Goal: Information Seeking & Learning: Check status

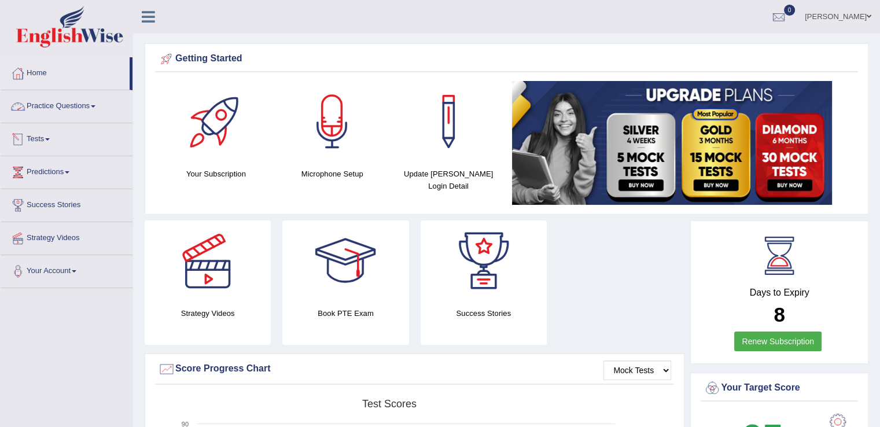
click at [49, 137] on link "Tests" at bounding box center [67, 137] width 132 height 29
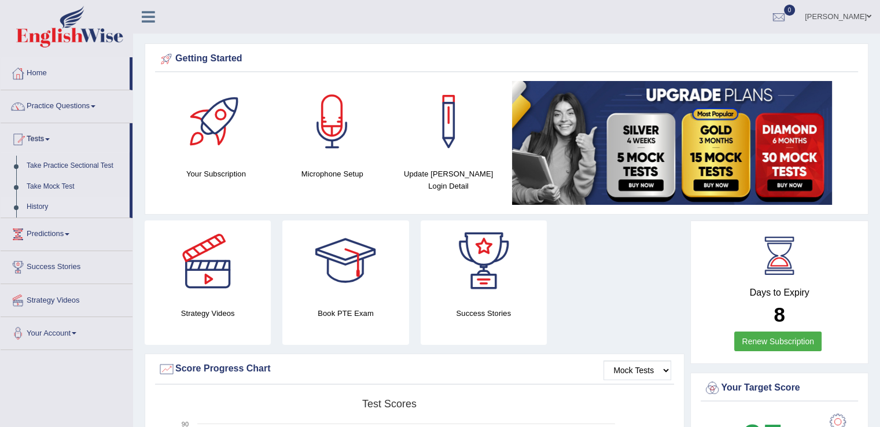
click at [45, 211] on link "History" at bounding box center [75, 207] width 108 height 21
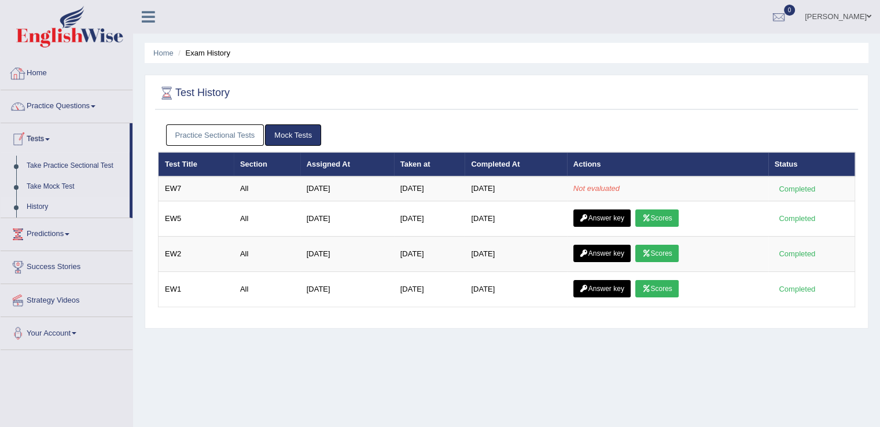
click at [42, 71] on link "Home" at bounding box center [67, 71] width 132 height 29
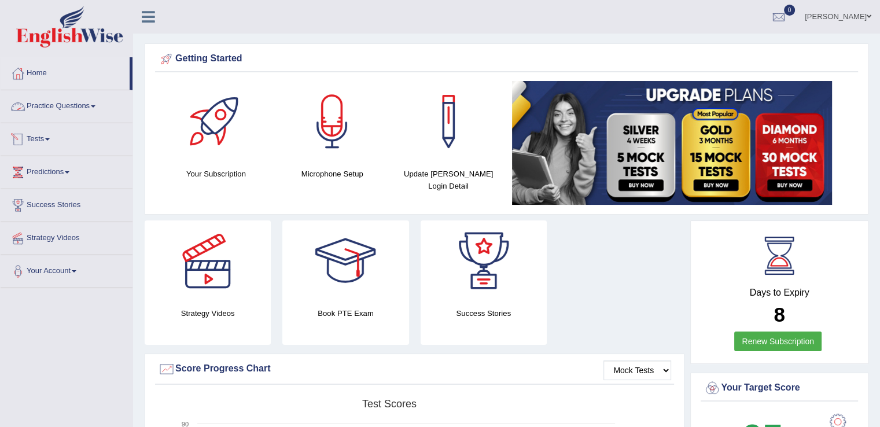
click at [47, 135] on link "Tests" at bounding box center [67, 137] width 132 height 29
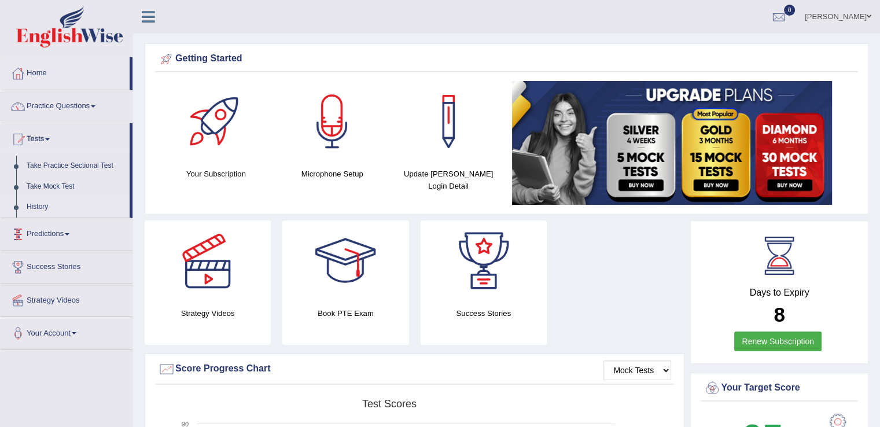
click at [43, 209] on link "History" at bounding box center [75, 207] width 108 height 21
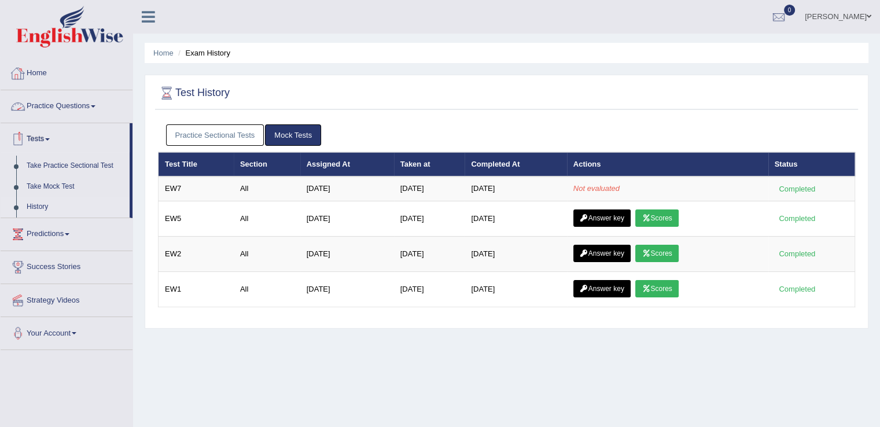
click at [44, 71] on link "Home" at bounding box center [67, 71] width 132 height 29
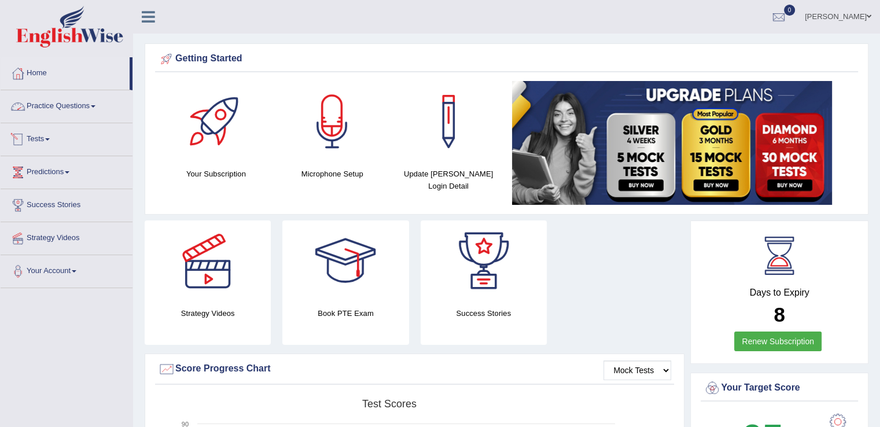
click at [50, 138] on span at bounding box center [47, 139] width 5 height 2
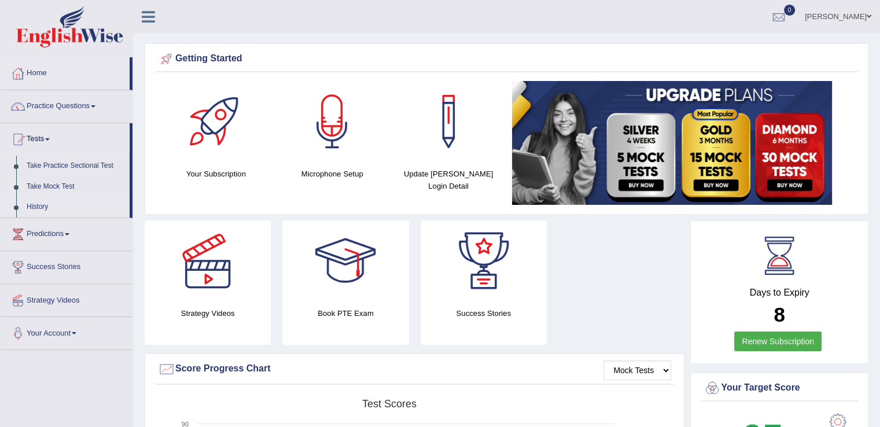
click at [44, 201] on link "History" at bounding box center [75, 207] width 108 height 21
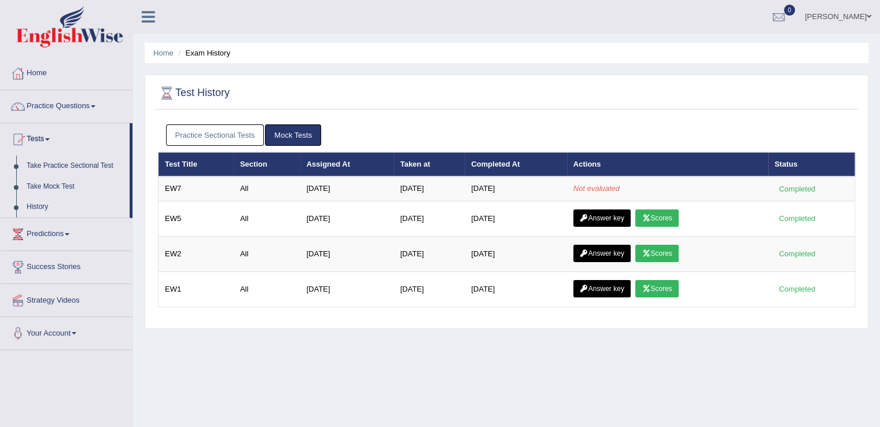
click at [0, 190] on div "Home Practice Questions Speaking Practice Read Aloud Repeat Sentence Describe I…" at bounding box center [66, 203] width 149 height 293
click at [779, 13] on div at bounding box center [778, 17] width 17 height 17
click at [710, 47] on strong "See All Alerts" at bounding box center [706, 48] width 52 height 9
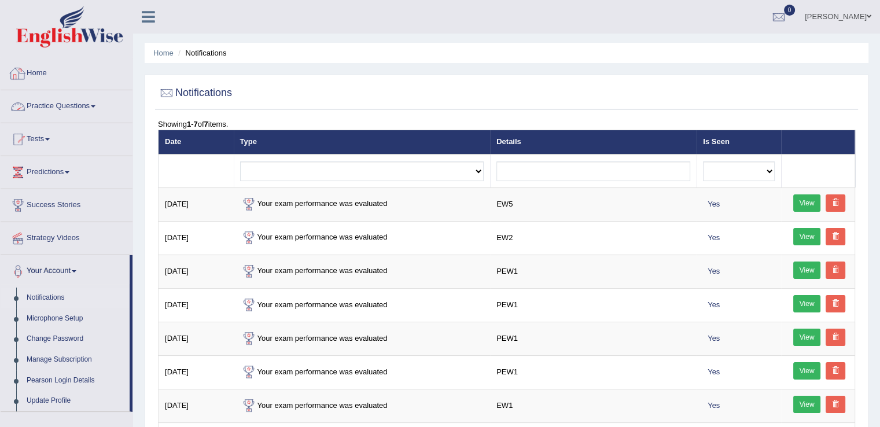
click at [46, 72] on link "Home" at bounding box center [67, 71] width 132 height 29
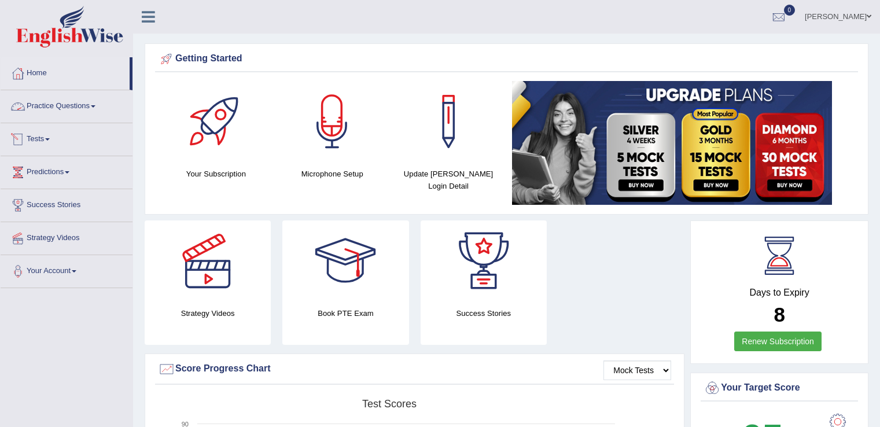
click at [49, 139] on span at bounding box center [47, 139] width 5 height 2
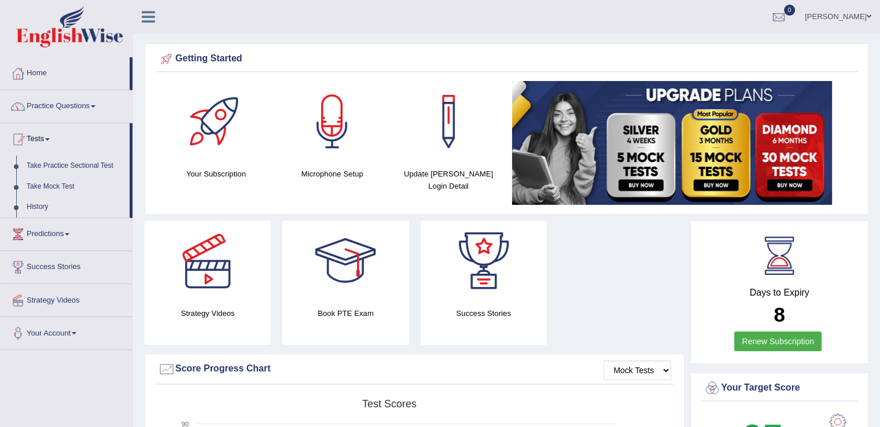
click at [49, 209] on link "History" at bounding box center [75, 207] width 108 height 21
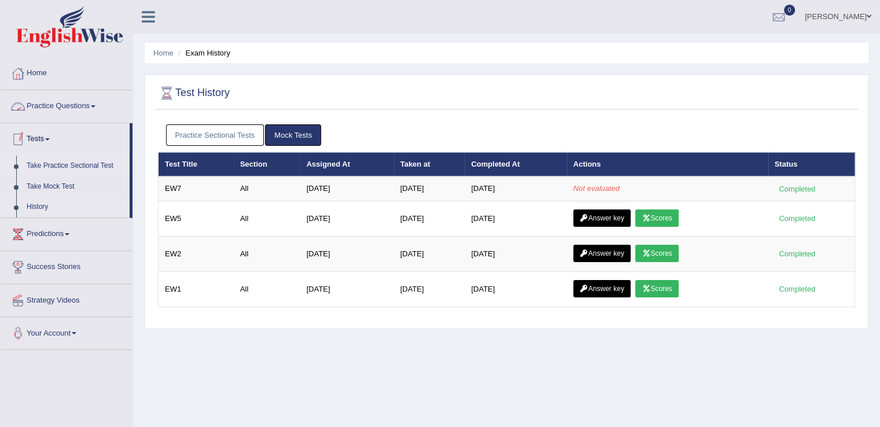
click at [92, 167] on link "Take Practice Sectional Test" at bounding box center [75, 166] width 108 height 21
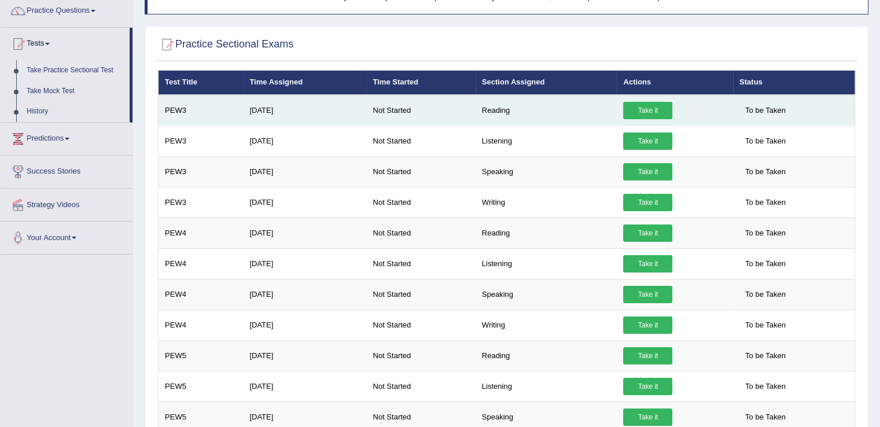
click at [640, 102] on link "Take it" at bounding box center [647, 110] width 49 height 17
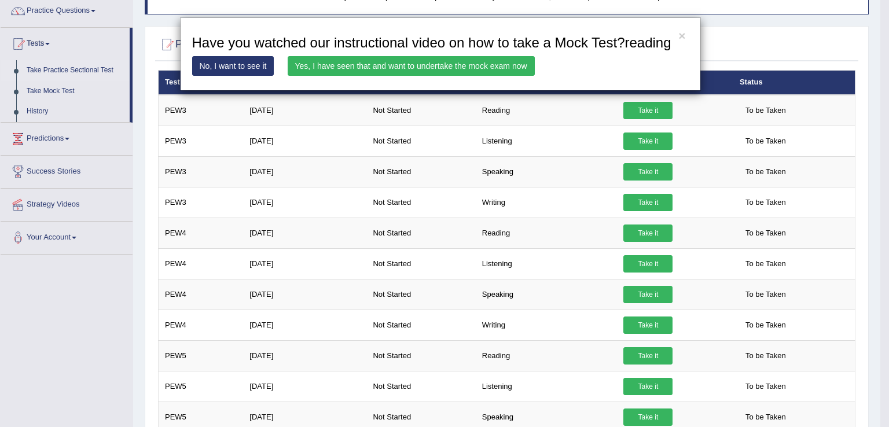
click at [420, 68] on link "Yes, I have seen that and want to undertake the mock exam now" at bounding box center [411, 66] width 247 height 20
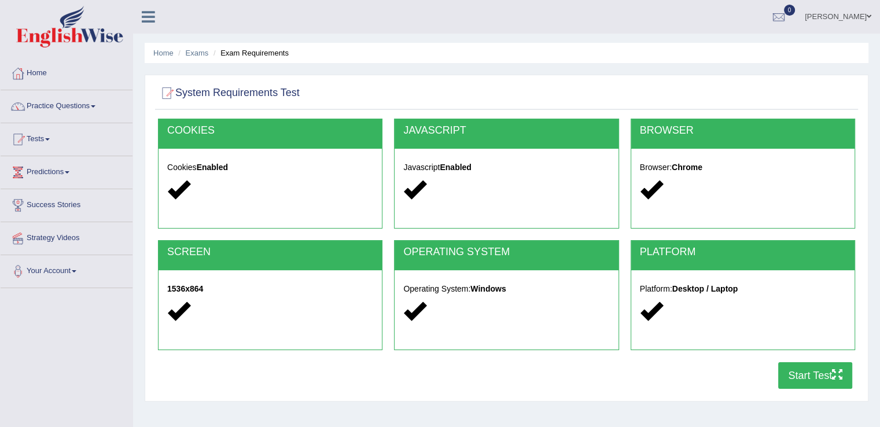
click at [794, 371] on button "Start Test" at bounding box center [815, 375] width 74 height 27
click at [49, 72] on link "Home" at bounding box center [67, 71] width 132 height 29
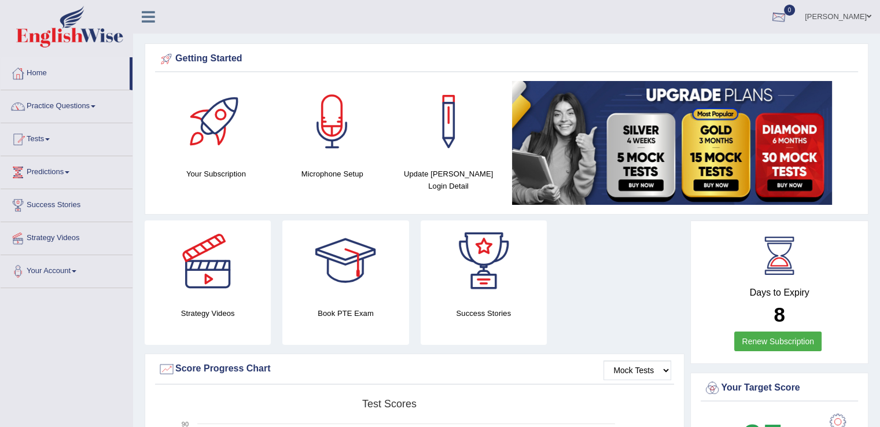
click at [783, 17] on div at bounding box center [778, 17] width 17 height 17
click at [718, 42] on link "See All Alerts" at bounding box center [709, 48] width 64 height 13
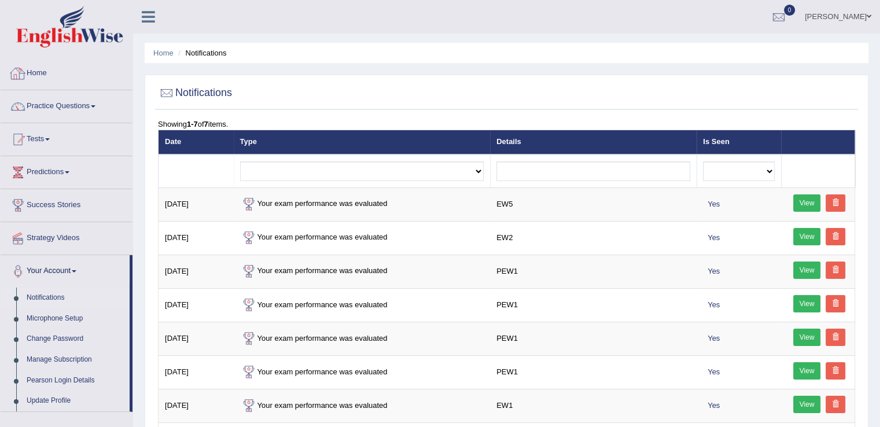
click at [25, 67] on div at bounding box center [17, 73] width 17 height 17
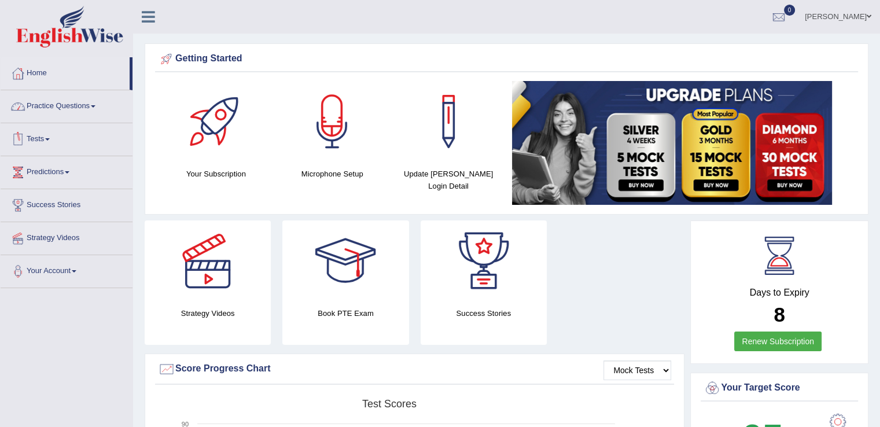
click at [55, 139] on link "Tests" at bounding box center [67, 137] width 132 height 29
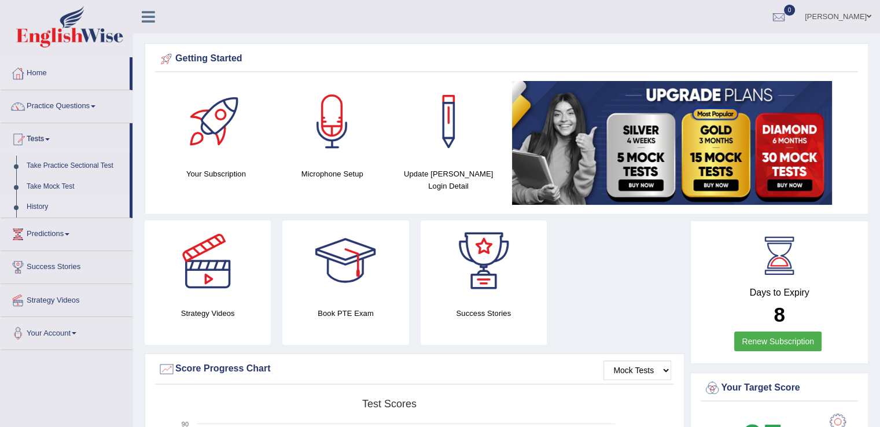
click at [42, 203] on link "History" at bounding box center [75, 207] width 108 height 21
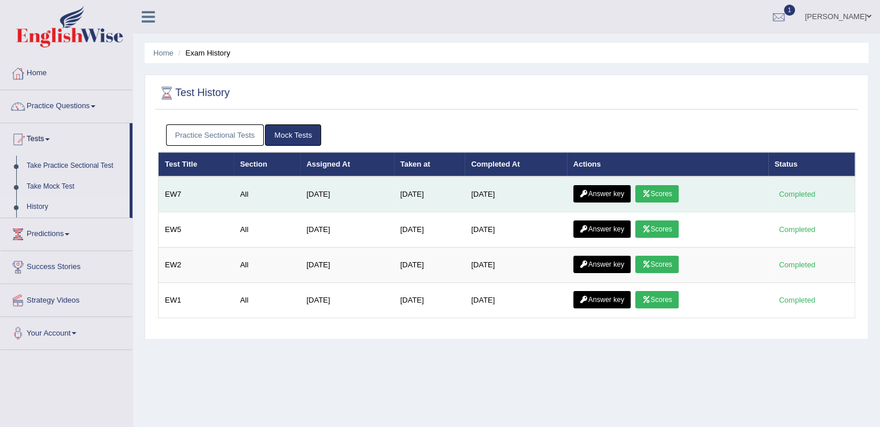
click at [674, 189] on link "Scores" at bounding box center [657, 193] width 43 height 17
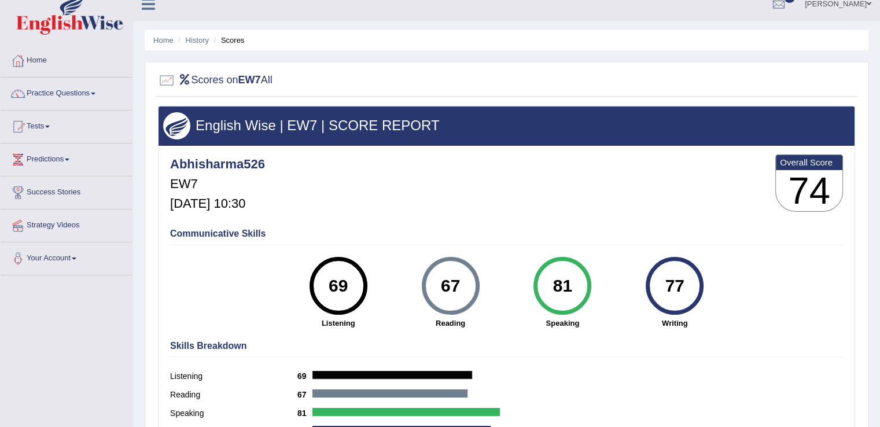
scroll to position [9, 0]
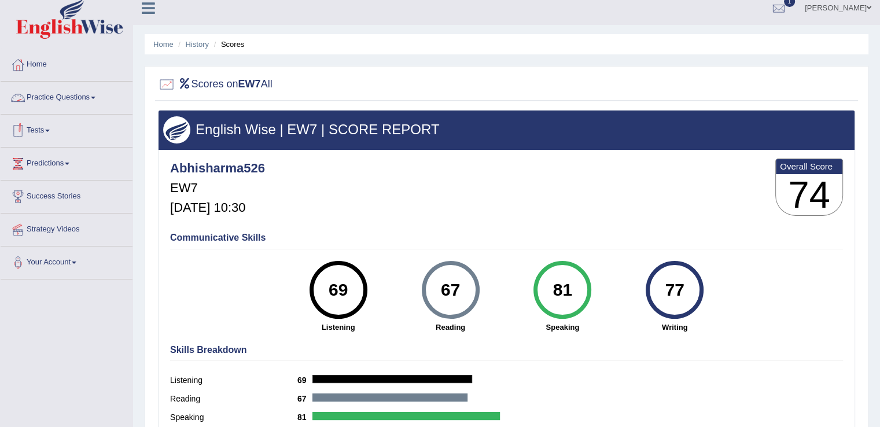
click at [50, 130] on span at bounding box center [47, 131] width 5 height 2
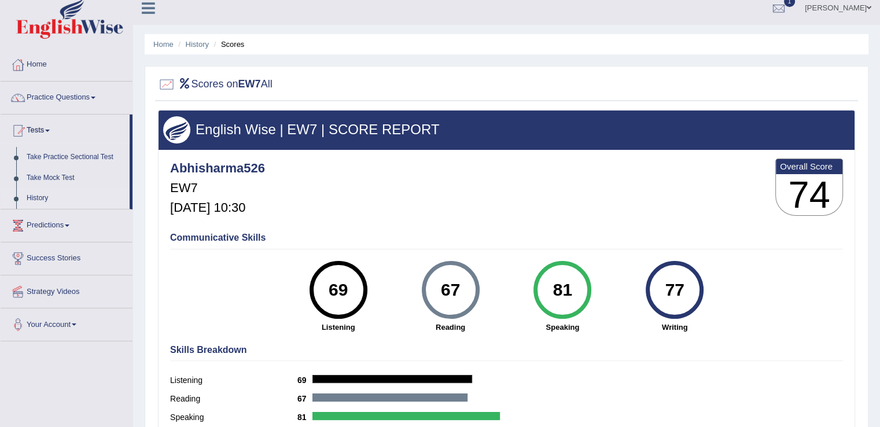
click at [49, 200] on link "History" at bounding box center [75, 198] width 108 height 21
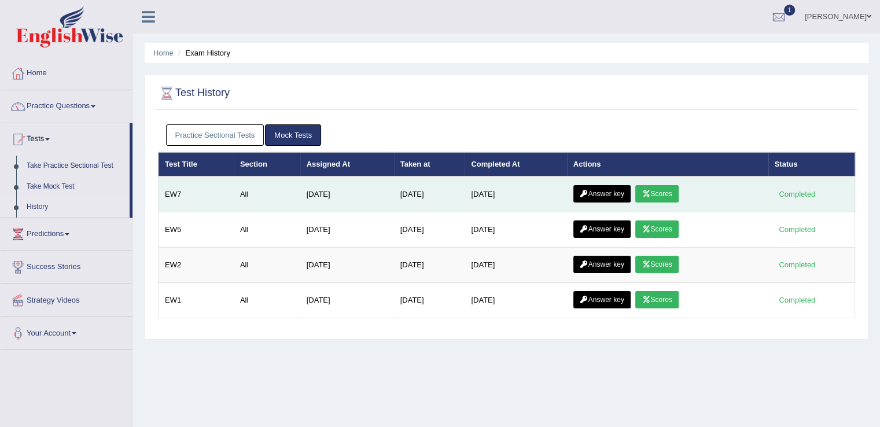
click at [611, 195] on link "Answer key" at bounding box center [602, 193] width 57 height 17
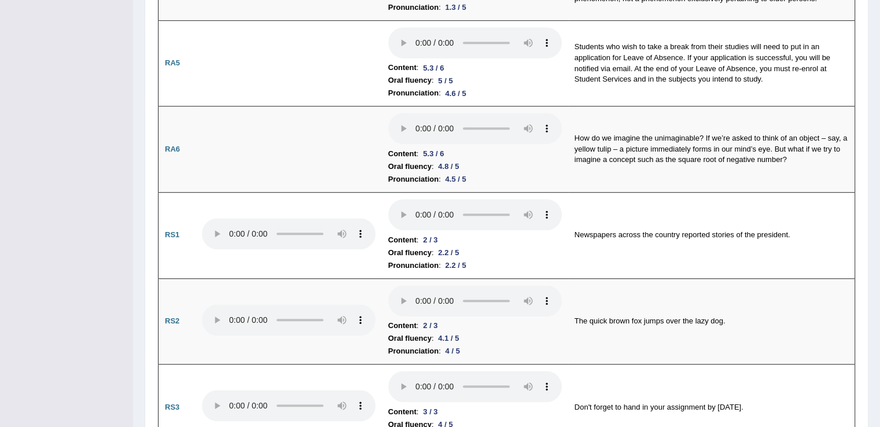
scroll to position [164, 0]
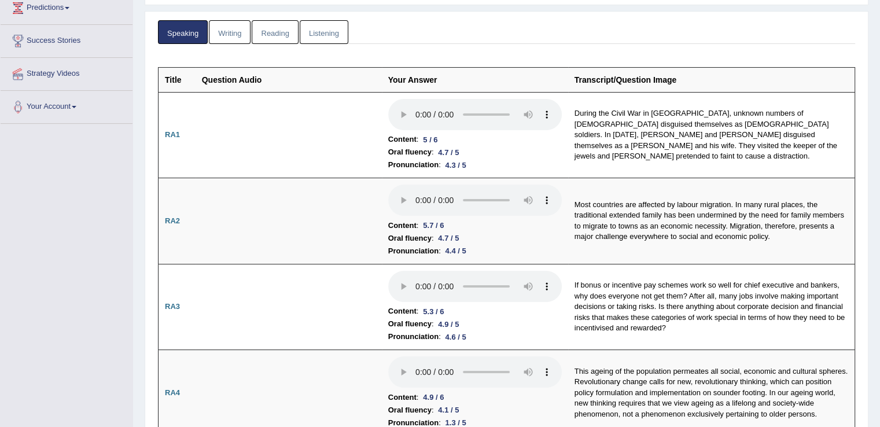
click at [236, 28] on link "Writing" at bounding box center [230, 32] width 42 height 24
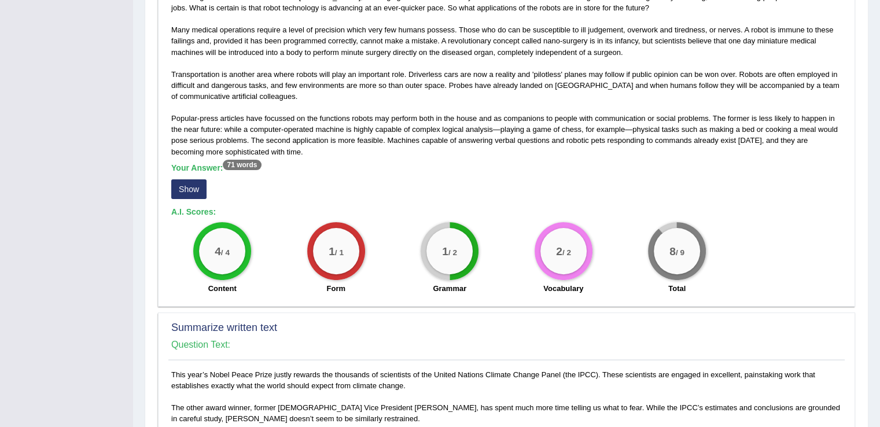
scroll to position [298, 0]
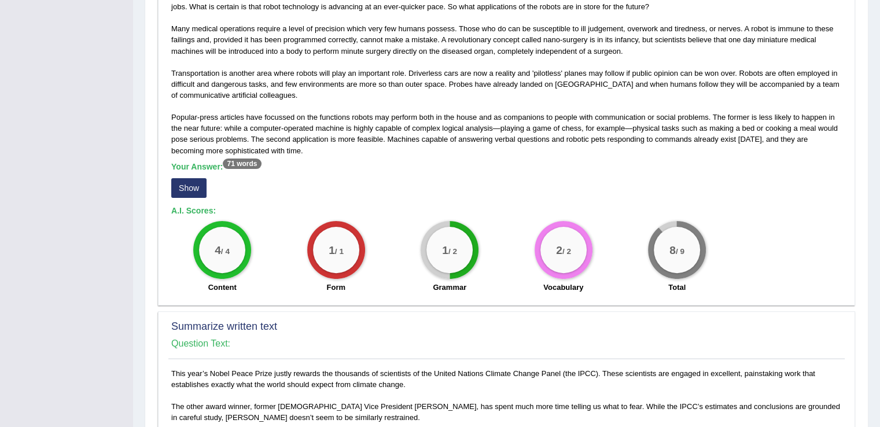
click at [183, 179] on button "Show" at bounding box center [188, 188] width 35 height 20
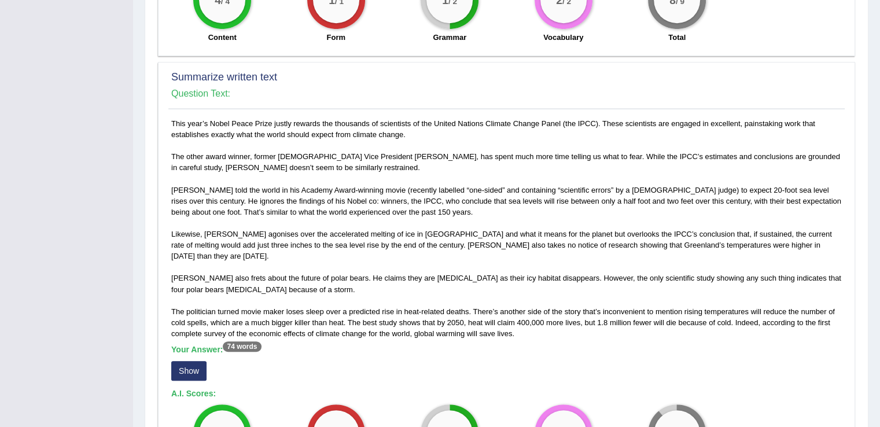
scroll to position [576, 0]
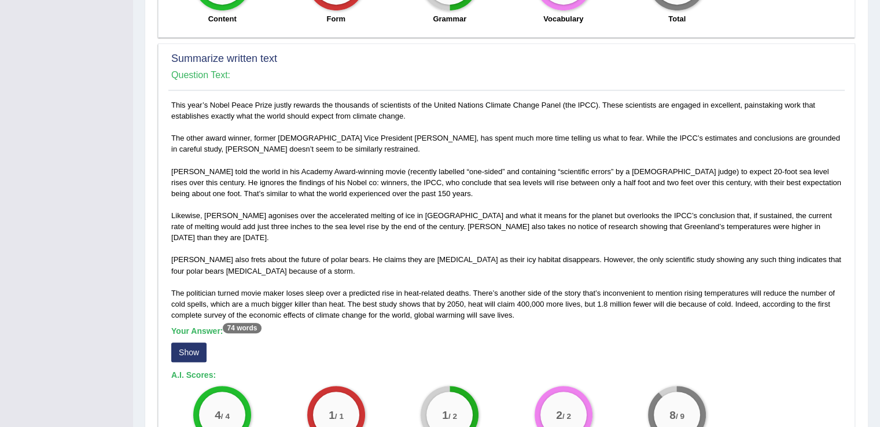
click at [185, 343] on button "Show" at bounding box center [188, 353] width 35 height 20
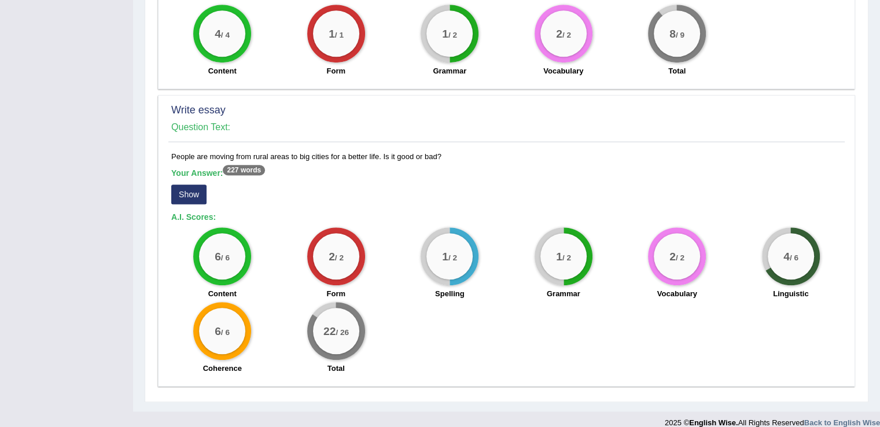
scroll to position [969, 0]
click at [189, 184] on button "Show" at bounding box center [188, 194] width 35 height 20
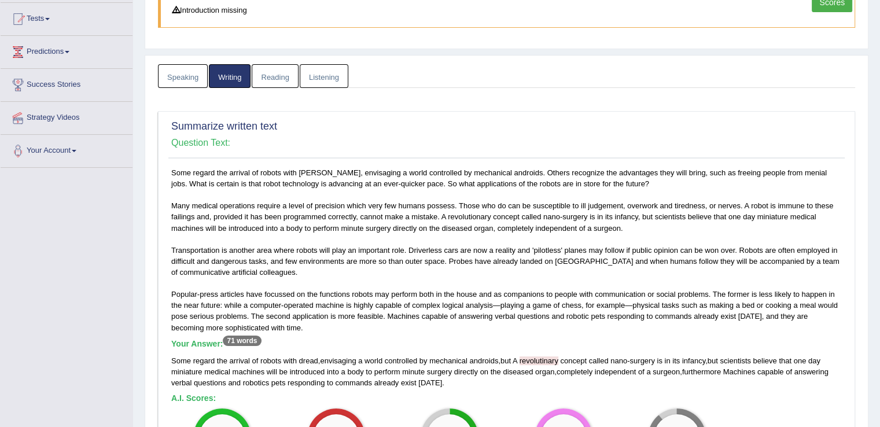
scroll to position [106, 0]
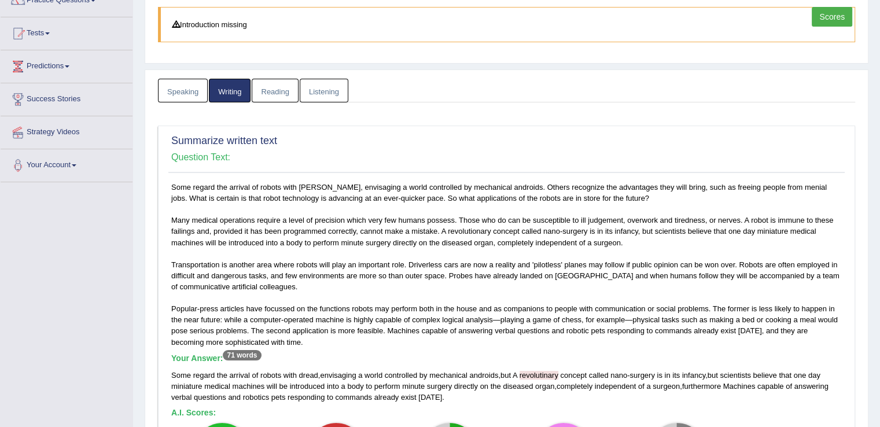
click at [281, 86] on link "Reading" at bounding box center [275, 91] width 46 height 24
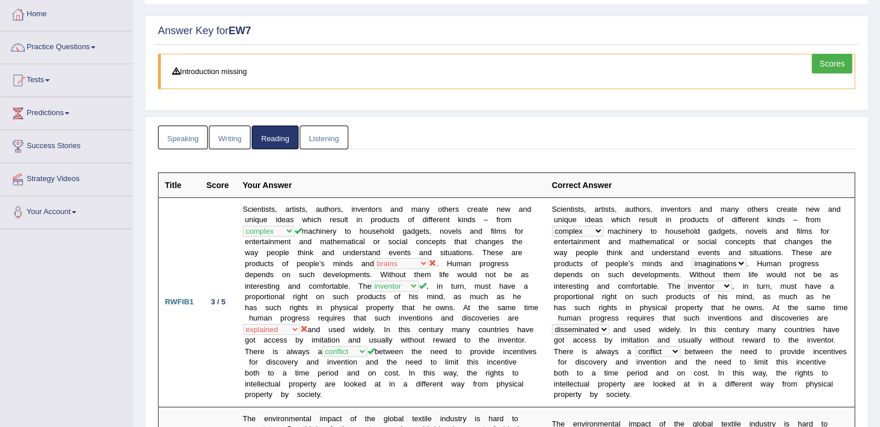
scroll to position [23, 0]
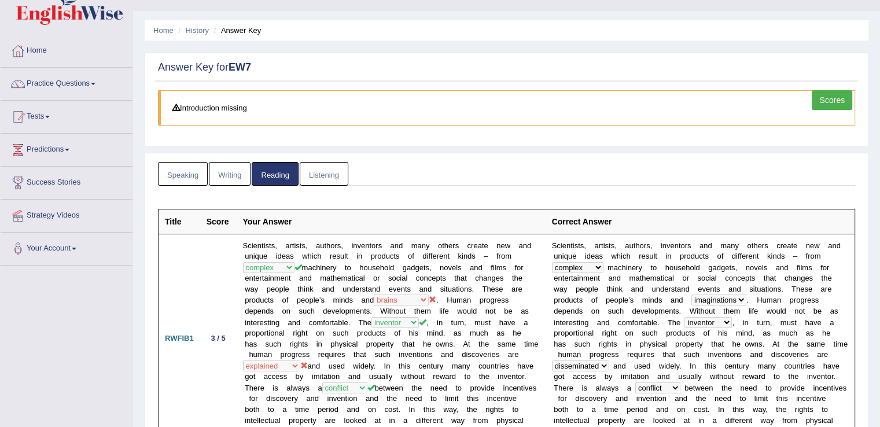
click at [325, 167] on link "Listening" at bounding box center [324, 174] width 49 height 24
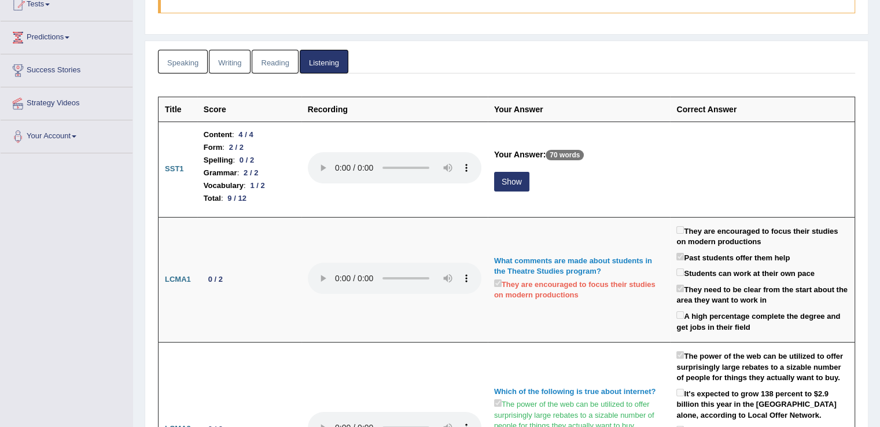
scroll to position [148, 0]
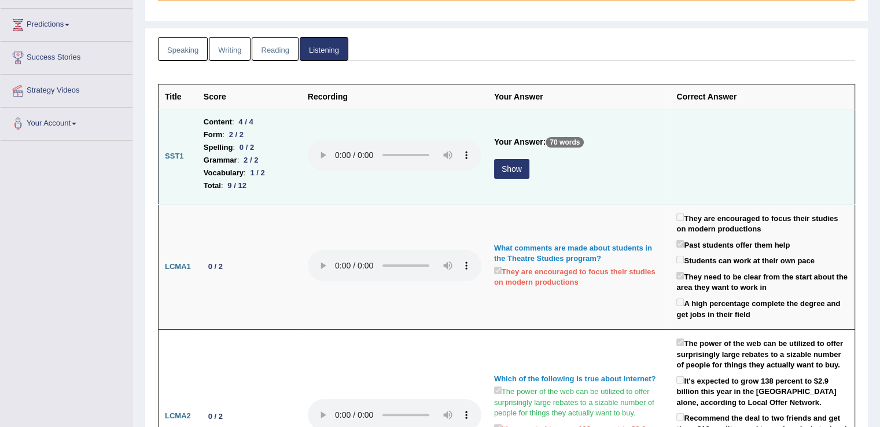
click at [516, 167] on button "Show" at bounding box center [511, 169] width 35 height 20
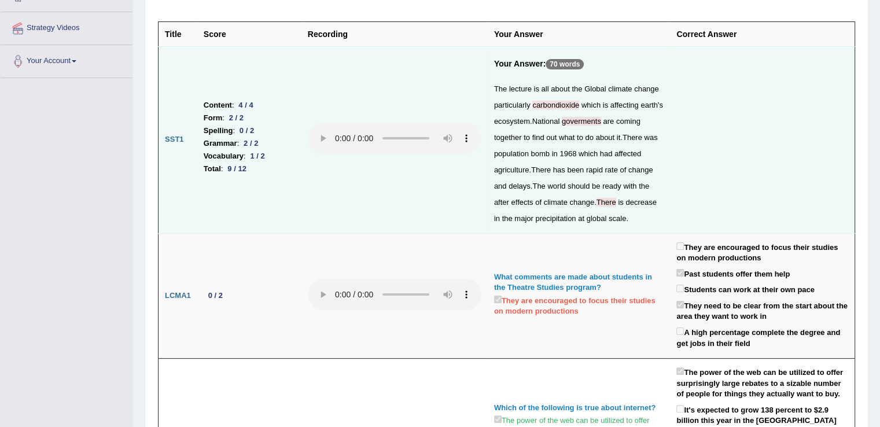
scroll to position [77, 0]
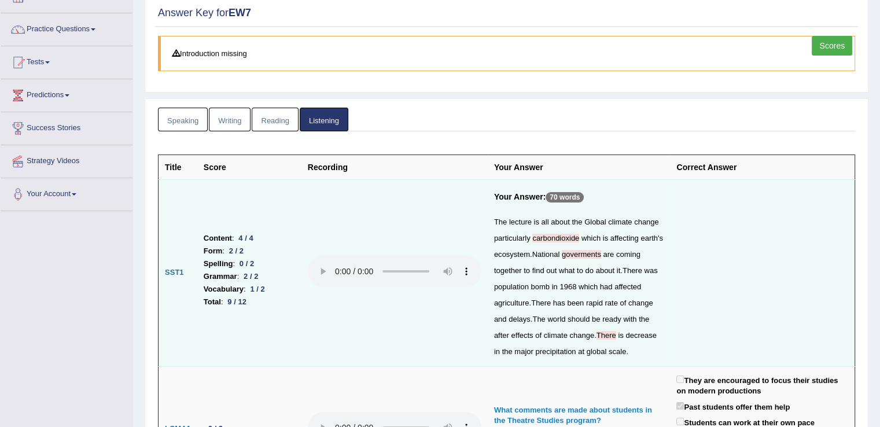
click at [186, 128] on link "Speaking" at bounding box center [183, 120] width 50 height 24
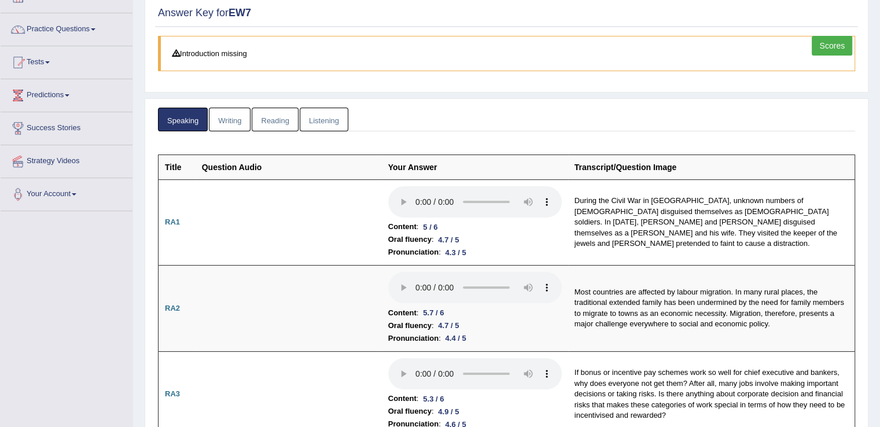
click at [822, 47] on link "Scores" at bounding box center [832, 46] width 41 height 20
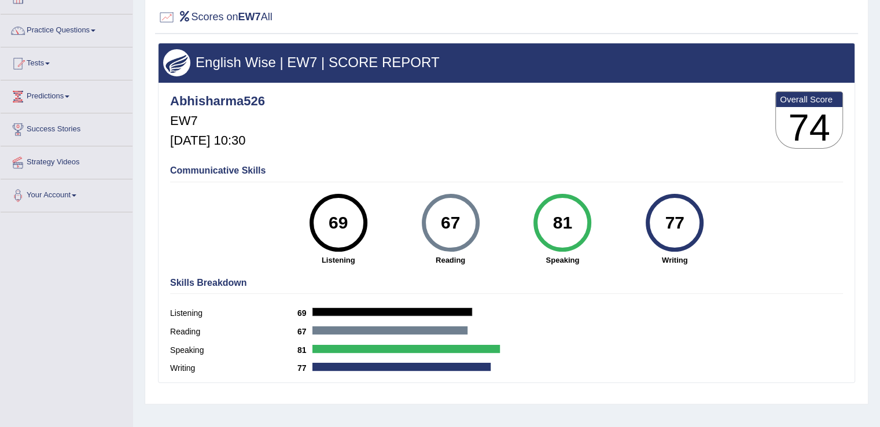
drag, startPoint x: 881, startPoint y: 137, endPoint x: 888, endPoint y: 189, distance: 52.6
click at [880, 188] on html "Toggle navigation Home Practice Questions Speaking Practice Read Aloud Repeat S…" at bounding box center [440, 137] width 880 height 427
